Goal: Information Seeking & Learning: Learn about a topic

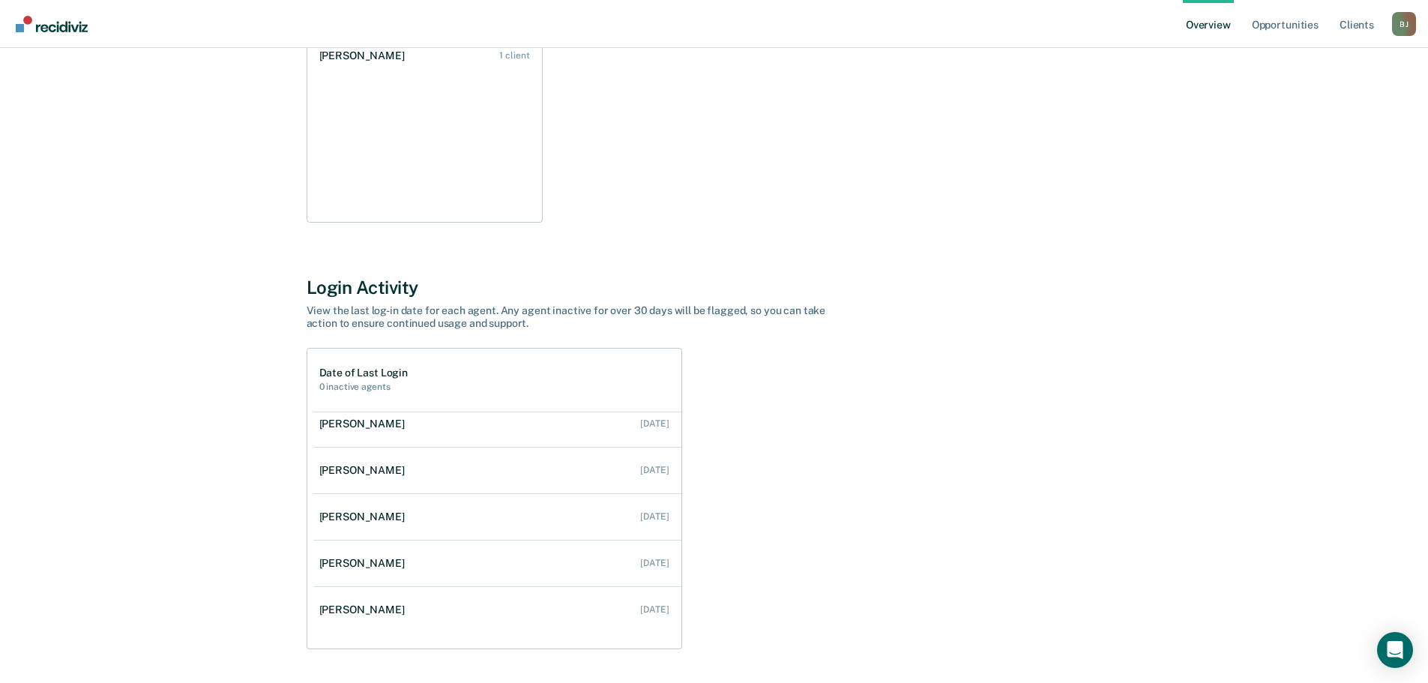
scroll to position [61, 0]
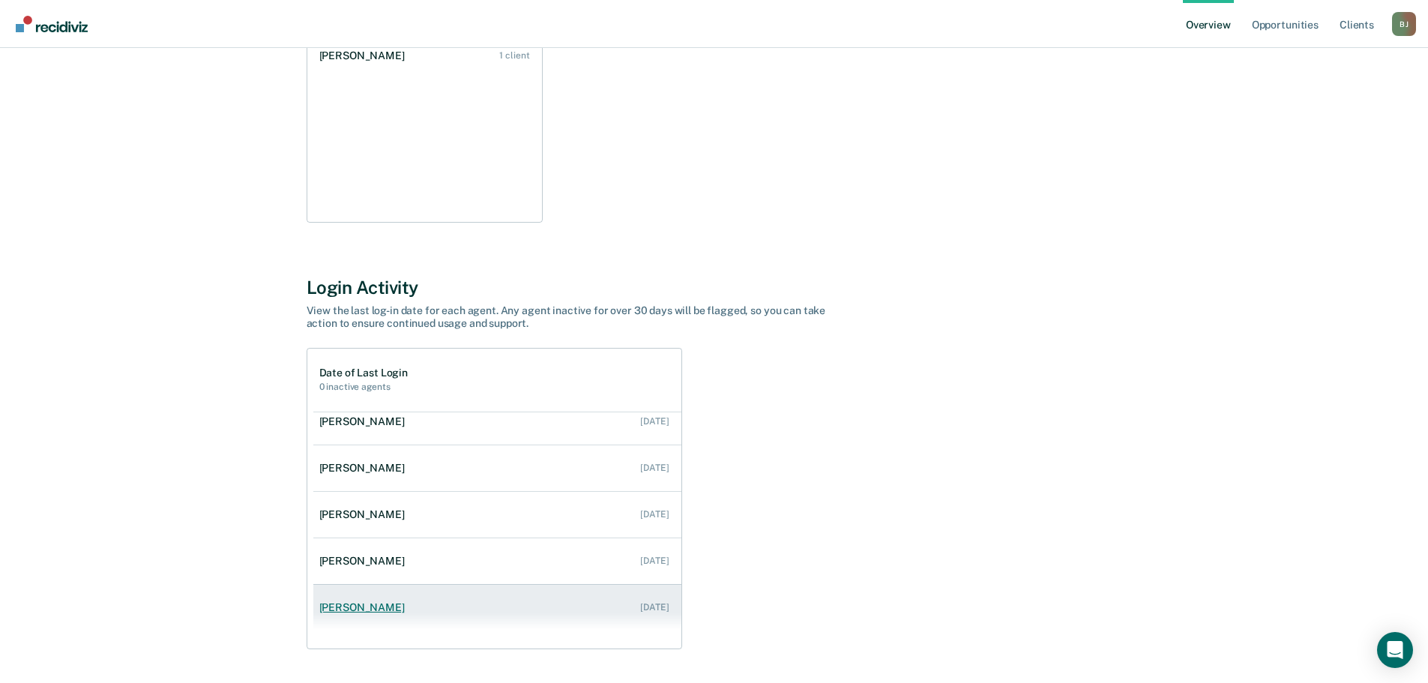
click at [553, 606] on link "[PERSON_NAME] [DATE]" at bounding box center [497, 607] width 368 height 43
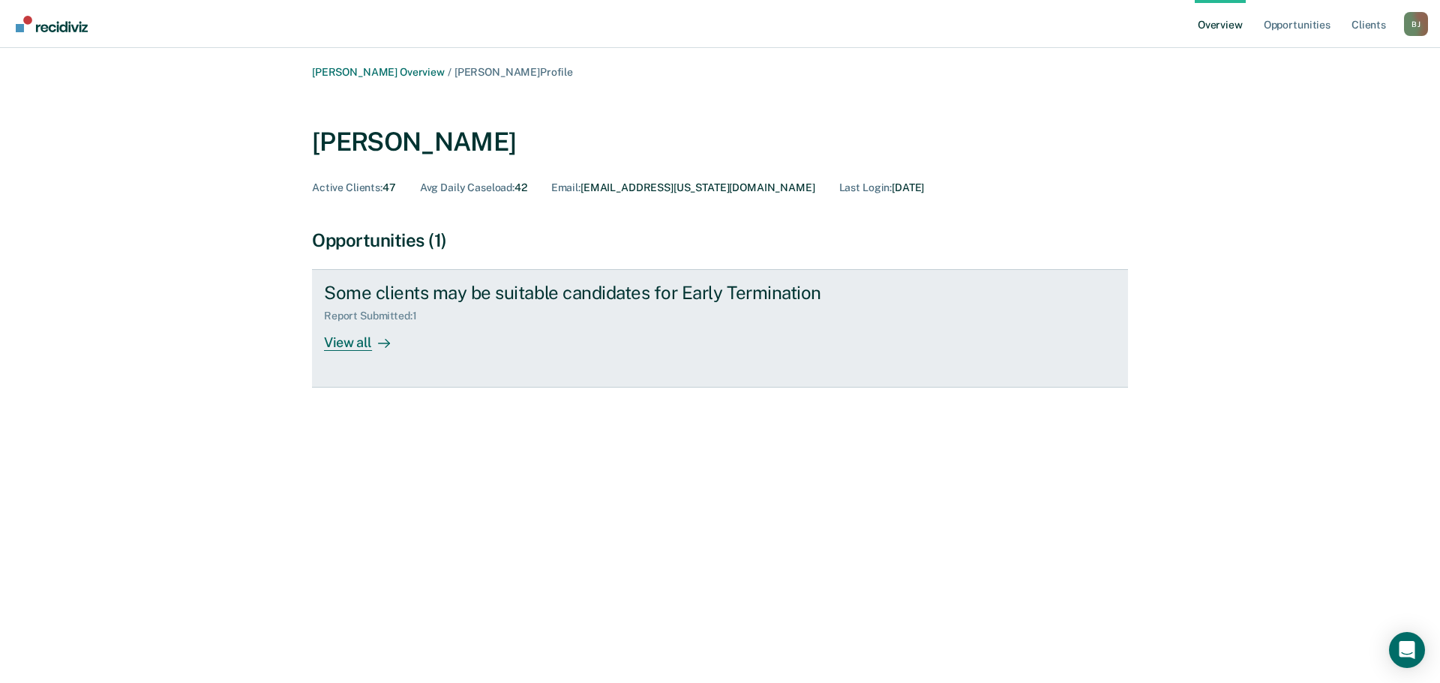
click at [367, 351] on div "View all" at bounding box center [366, 336] width 84 height 29
